Goal: Task Accomplishment & Management: Manage account settings

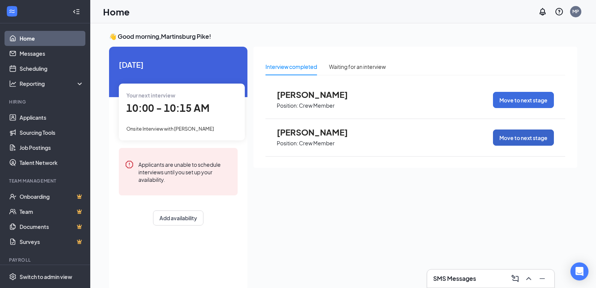
click at [508, 138] on button "Move to next stage" at bounding box center [523, 137] width 61 height 16
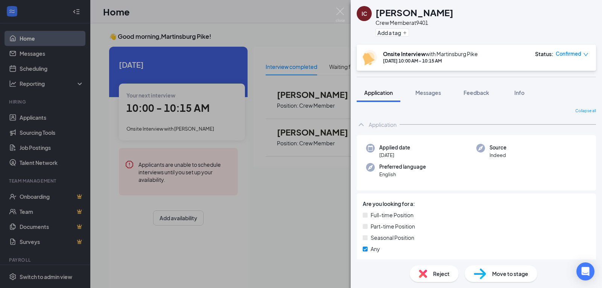
click at [495, 276] on span "Move to stage" at bounding box center [510, 273] width 36 height 8
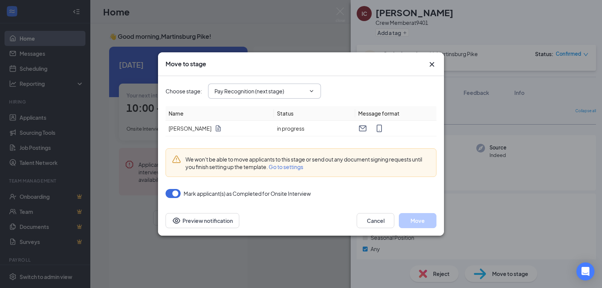
click at [241, 93] on input "Pay Recognition (next stage)" at bounding box center [260, 91] width 91 height 8
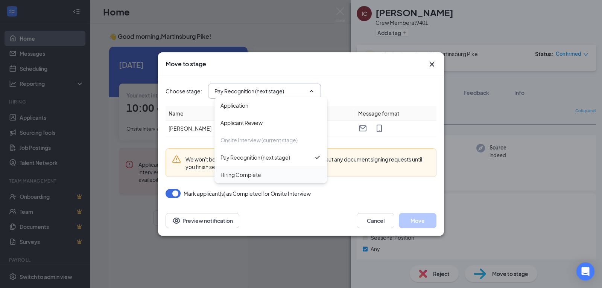
click at [239, 174] on div "Hiring Complete" at bounding box center [241, 174] width 41 height 8
type input "Hiring Complete"
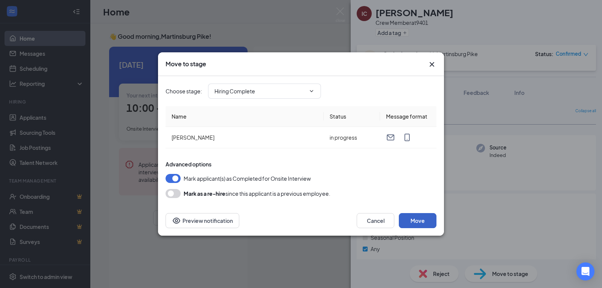
click at [414, 218] on button "Move" at bounding box center [418, 220] width 38 height 15
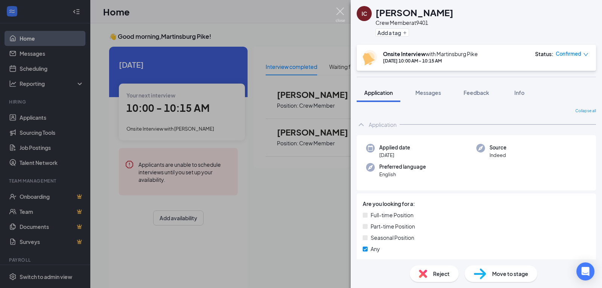
click at [339, 12] on img at bounding box center [340, 15] width 9 height 15
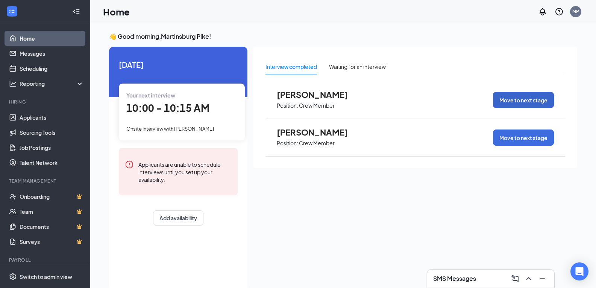
click at [525, 99] on button "Move to next stage" at bounding box center [523, 100] width 61 height 16
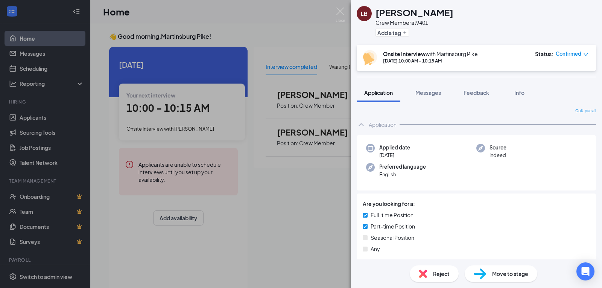
click at [498, 275] on span "Move to stage" at bounding box center [510, 273] width 36 height 8
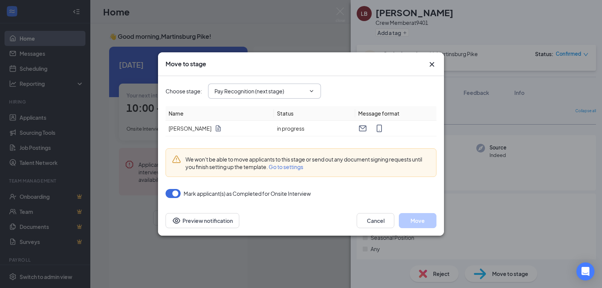
click at [274, 94] on input "Pay Recognition (next stage)" at bounding box center [260, 91] width 91 height 8
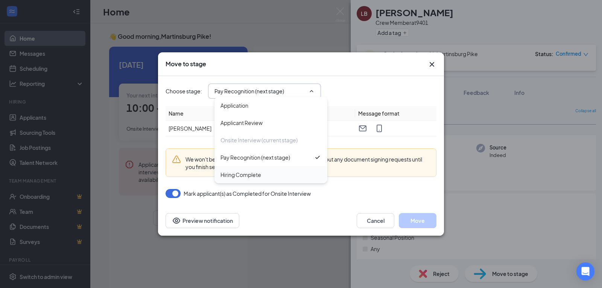
click at [233, 175] on div "Hiring Complete" at bounding box center [241, 174] width 41 height 8
type input "Hiring Complete"
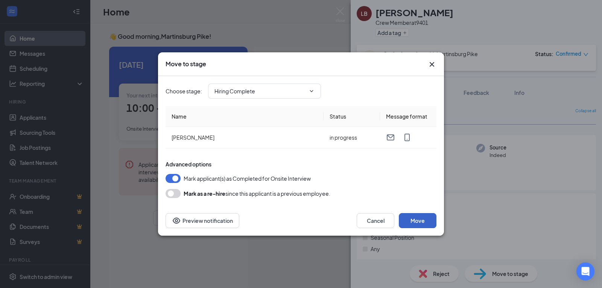
click at [414, 220] on button "Move" at bounding box center [418, 220] width 38 height 15
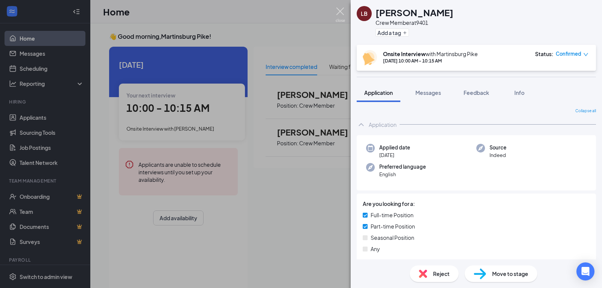
click at [339, 11] on img at bounding box center [340, 15] width 9 height 15
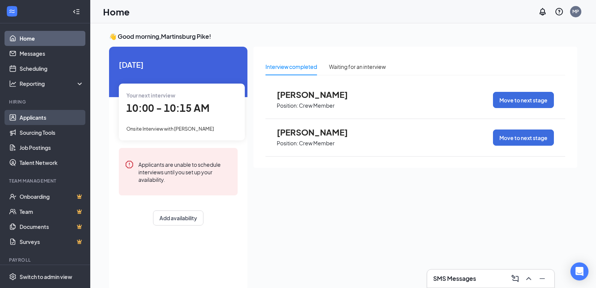
click at [38, 118] on link "Applicants" at bounding box center [52, 117] width 64 height 15
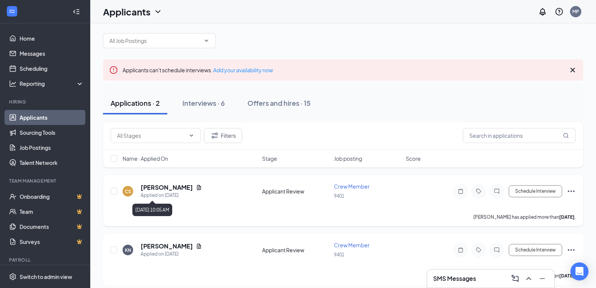
scroll to position [13, 0]
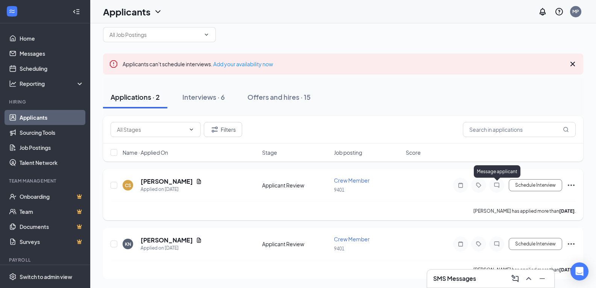
click at [495, 185] on icon "ChatInactive" at bounding box center [497, 185] width 9 height 6
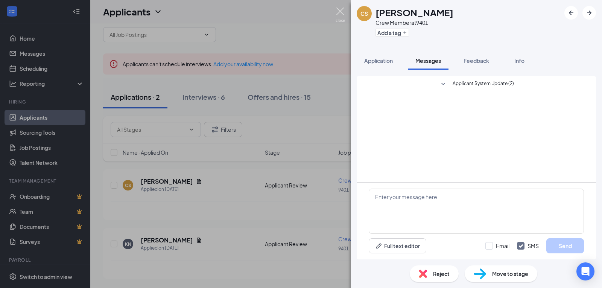
click at [341, 14] on img at bounding box center [340, 15] width 9 height 15
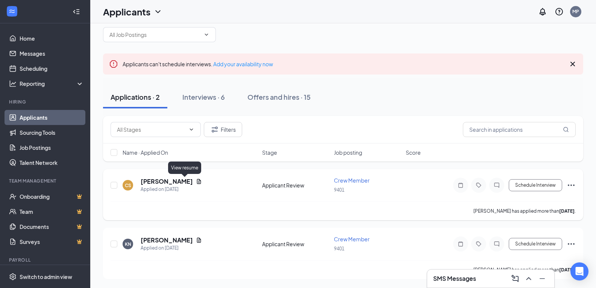
click at [197, 183] on icon "Document" at bounding box center [199, 181] width 4 height 5
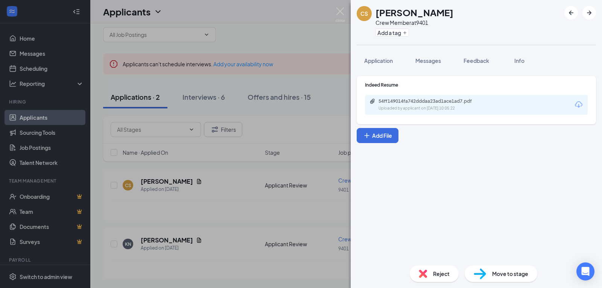
click at [390, 100] on div "54ff149014fa742dddaa23ad1ace1ad7.pdf" at bounding box center [431, 101] width 105 height 6
click at [337, 14] on img at bounding box center [340, 15] width 9 height 15
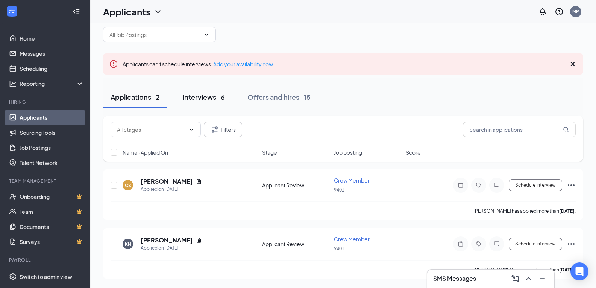
click at [204, 99] on div "Interviews · 6" at bounding box center [204, 96] width 43 height 9
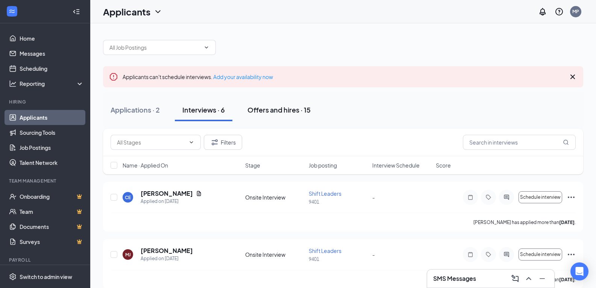
click at [254, 109] on div "Offers and hires · 15" at bounding box center [279, 109] width 63 height 9
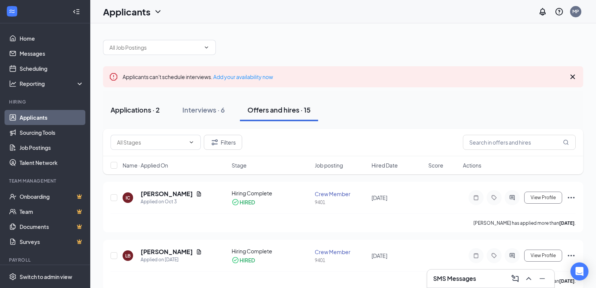
click at [135, 112] on div "Applications · 2" at bounding box center [135, 109] width 49 height 9
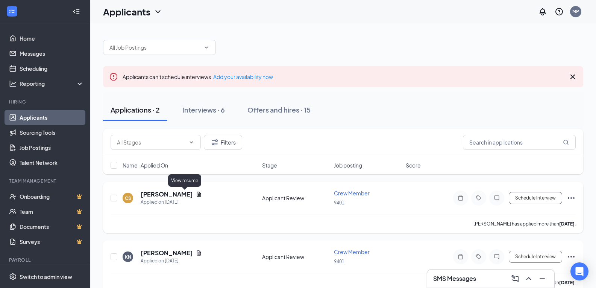
click at [197, 194] on icon "Document" at bounding box center [199, 194] width 4 height 5
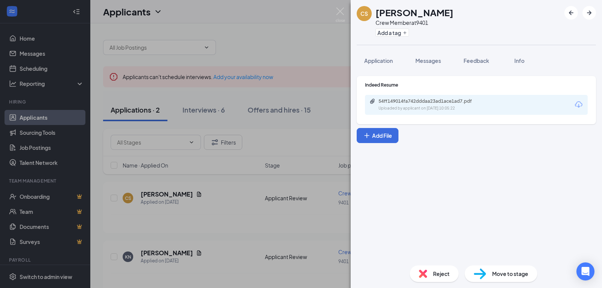
click at [414, 107] on div "Uploaded by applicant on [DATE] 10:05:22" at bounding box center [435, 108] width 113 height 6
